Goal: Information Seeking & Learning: Learn about a topic

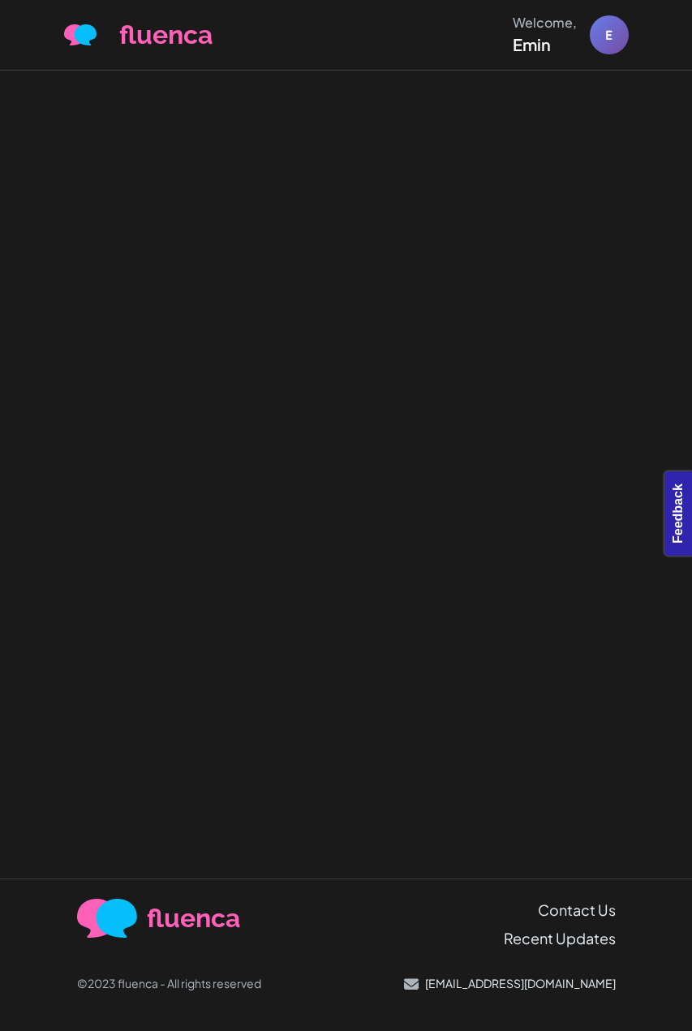
click at [342, 180] on div at bounding box center [346, 475] width 692 height 808
click at [509, 496] on div at bounding box center [346, 475] width 692 height 808
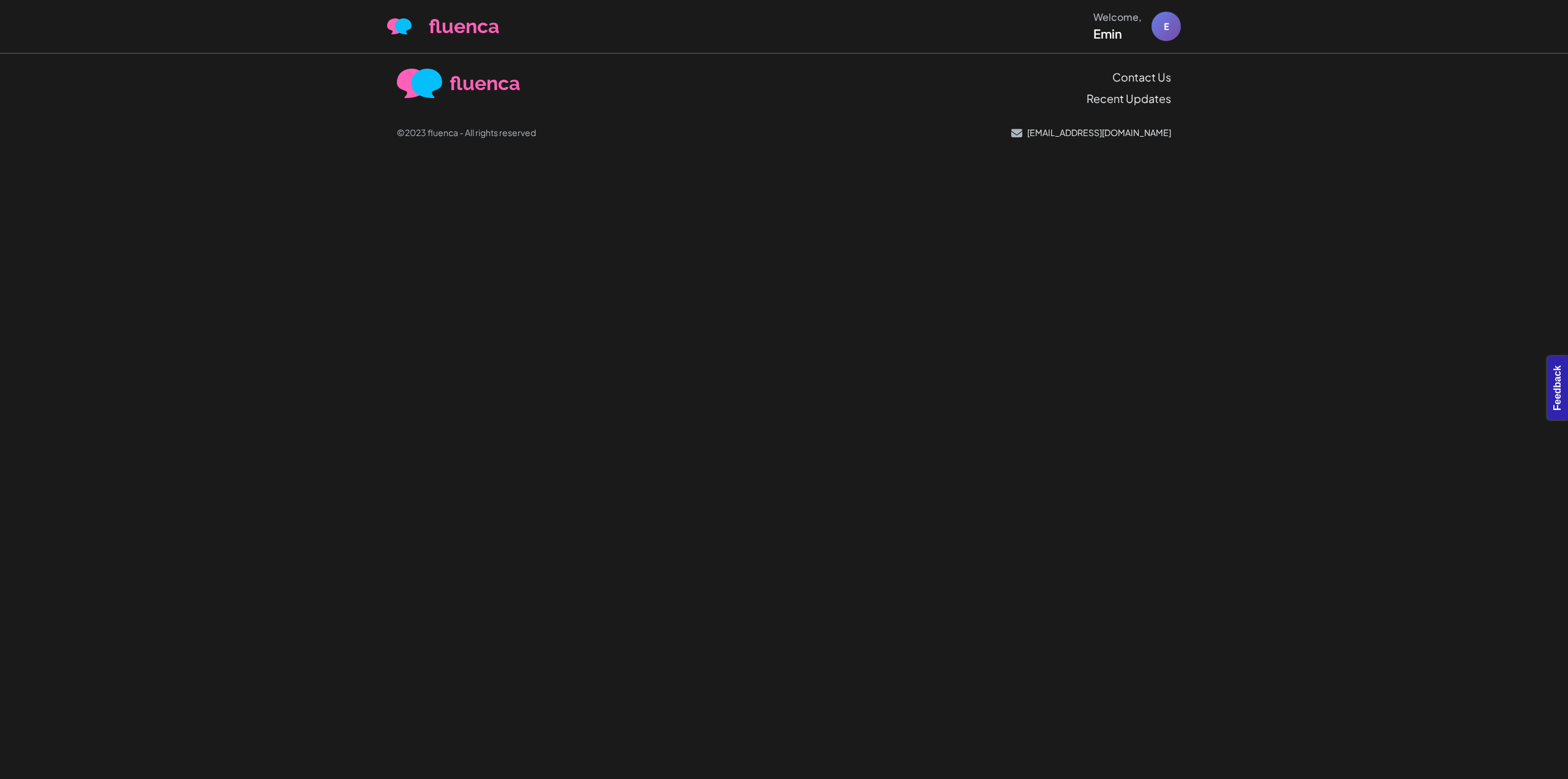
click at [412, 152] on footer "fluenca Contact Us Recent Updates ©2023 fluenca - All rights reserved help@ling…" at bounding box center [784, 111] width 1568 height 115
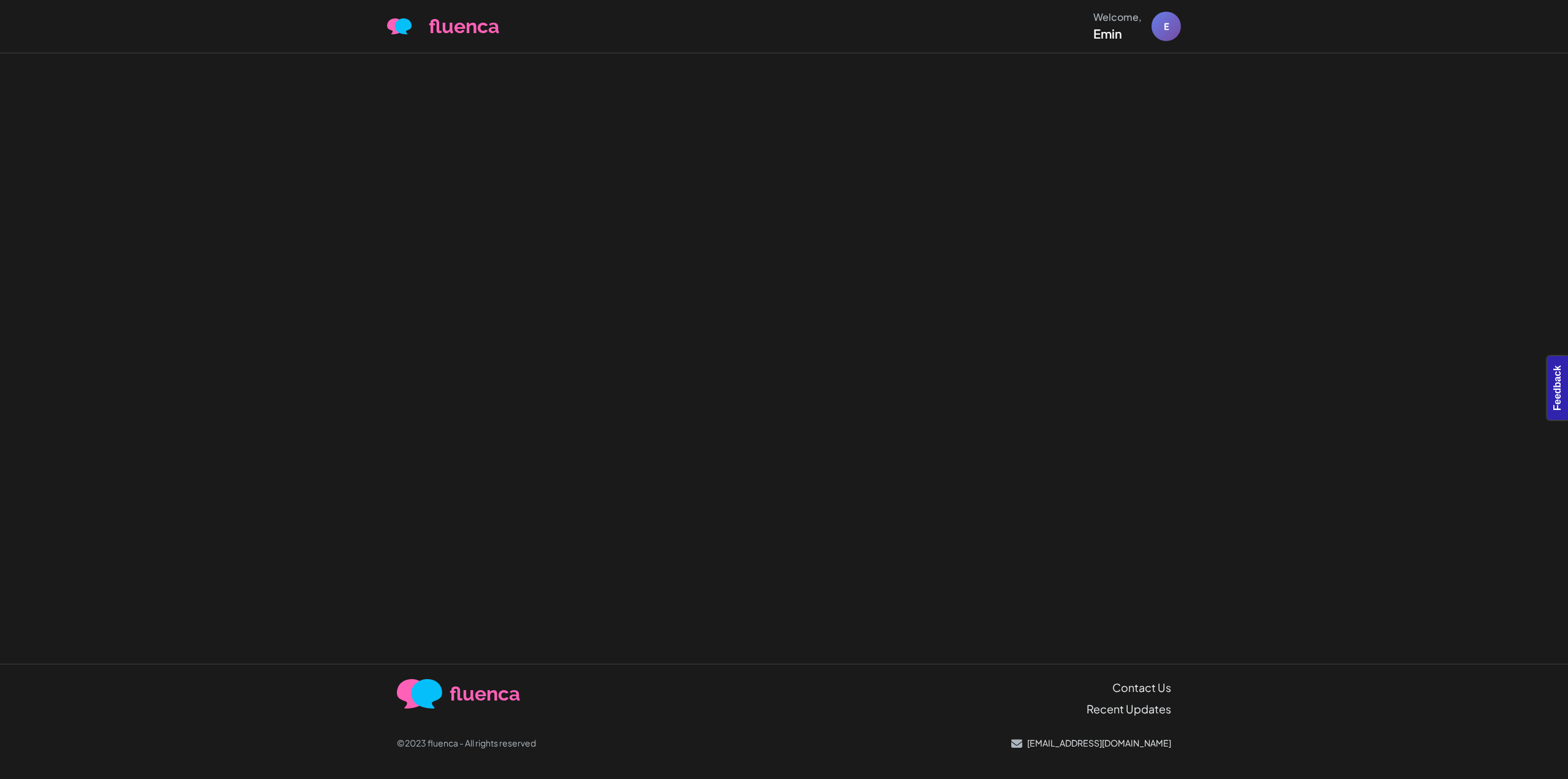
click at [262, 113] on div at bounding box center [784, 359] width 1568 height 611
